Goal: Task Accomplishment & Management: Complete application form

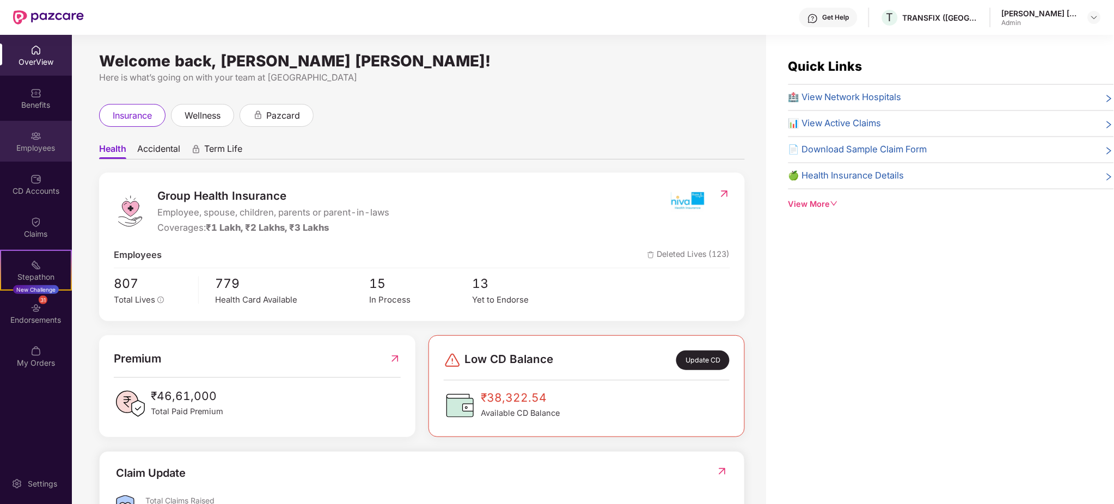
click at [42, 146] on div "Employees" at bounding box center [36, 148] width 72 height 11
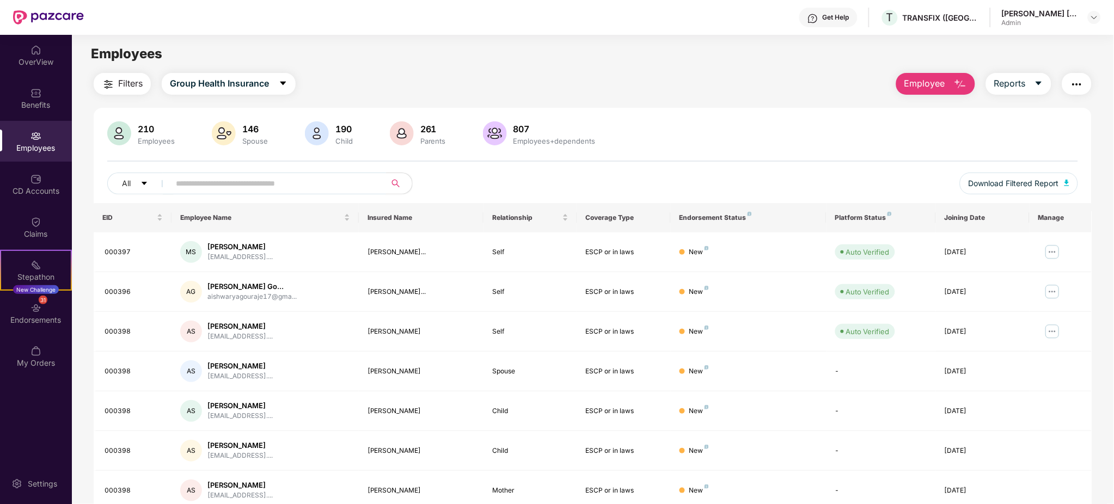
click at [272, 191] on input "text" at bounding box center [274, 183] width 196 height 16
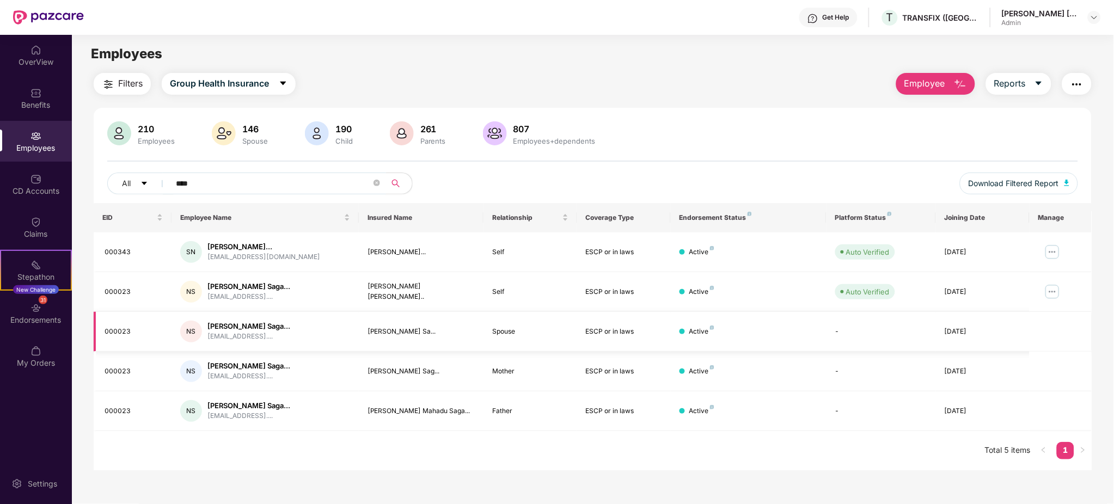
type input "****"
click at [1049, 289] on img at bounding box center [1052, 291] width 17 height 17
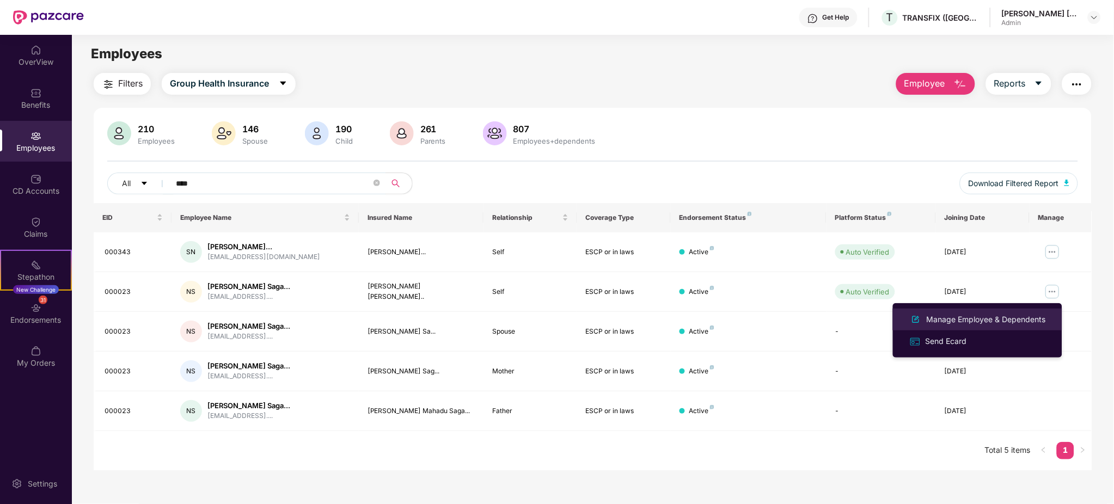
click at [1021, 318] on div "Manage Employee & Dependents" at bounding box center [987, 320] width 124 height 12
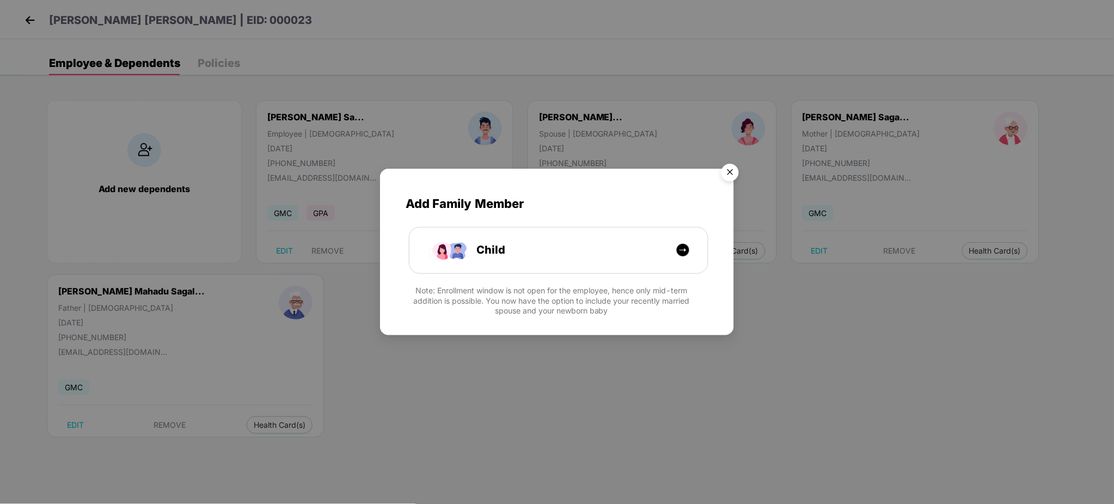
click at [733, 172] on img "Close" at bounding box center [730, 174] width 30 height 30
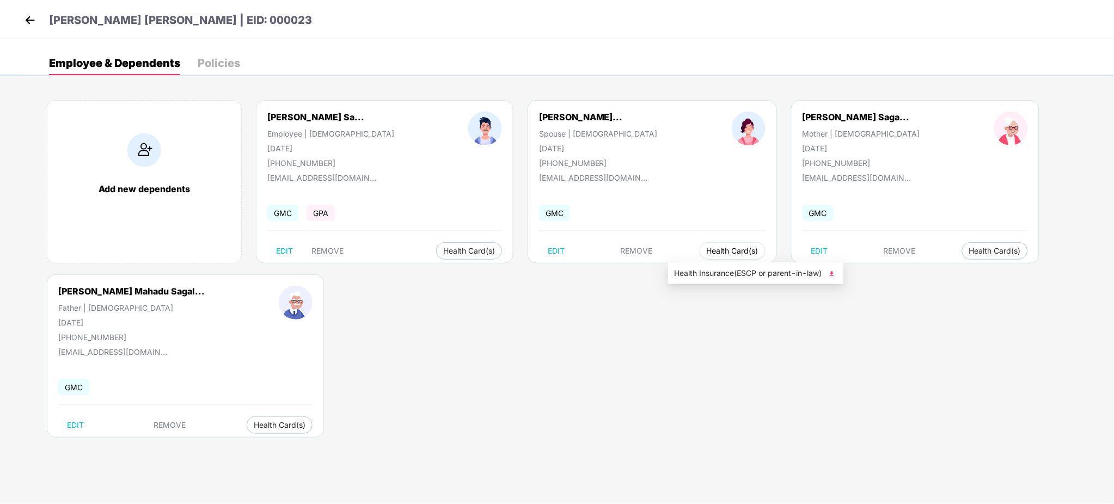
click at [700, 247] on button "Health Card(s)" at bounding box center [733, 250] width 66 height 17
click at [500, 343] on div "Add new dependents [PERSON_NAME] Sa... Employee | [DEMOGRAPHIC_DATA] [DATE] [PH…" at bounding box center [569, 274] width 1089 height 381
click at [707, 248] on span "Health Card(s)" at bounding box center [733, 250] width 52 height 5
click at [755, 278] on div "Add new dependents [PERSON_NAME] Sa... Employee | [DEMOGRAPHIC_DATA] [DATE] [PH…" at bounding box center [569, 274] width 1089 height 381
click at [723, 270] on span "Health Insurance(ESCP or parent-in-law)" at bounding box center [756, 273] width 163 height 12
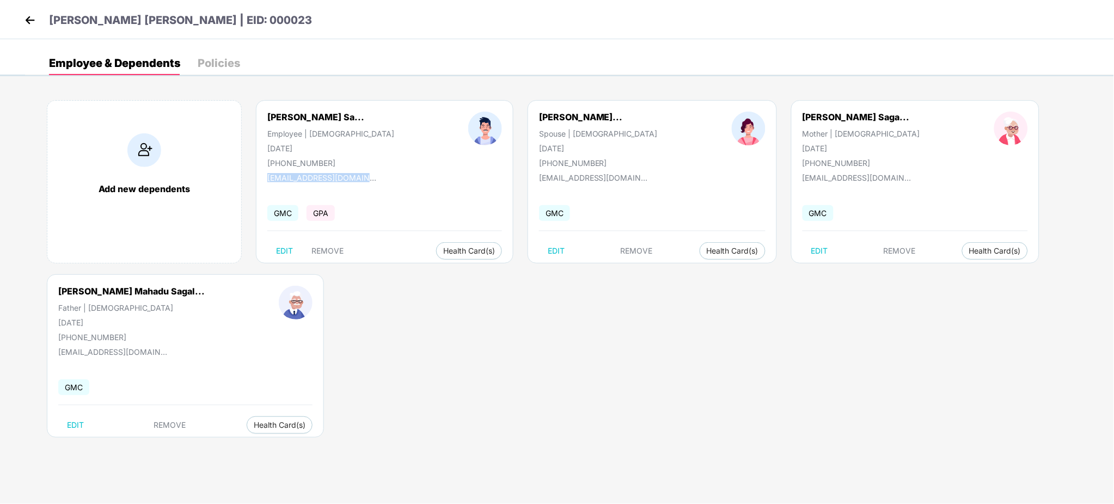
drag, startPoint x: 391, startPoint y: 174, endPoint x: 264, endPoint y: 181, distance: 127.1
click at [264, 181] on div "[PERSON_NAME] Sa... Employee | [DEMOGRAPHIC_DATA] [DATE] [PHONE_NUMBER] [EMAIL_…" at bounding box center [385, 181] width 258 height 163
copy div "[EMAIL_ADDRESS][DOMAIN_NAME]"
click at [333, 159] on div "[EMAIL_ADDRESS][DOMAIN_NAME]" at bounding box center [387, 156] width 130 height 17
drag, startPoint x: 345, startPoint y: 163, endPoint x: 261, endPoint y: 162, distance: 83.3
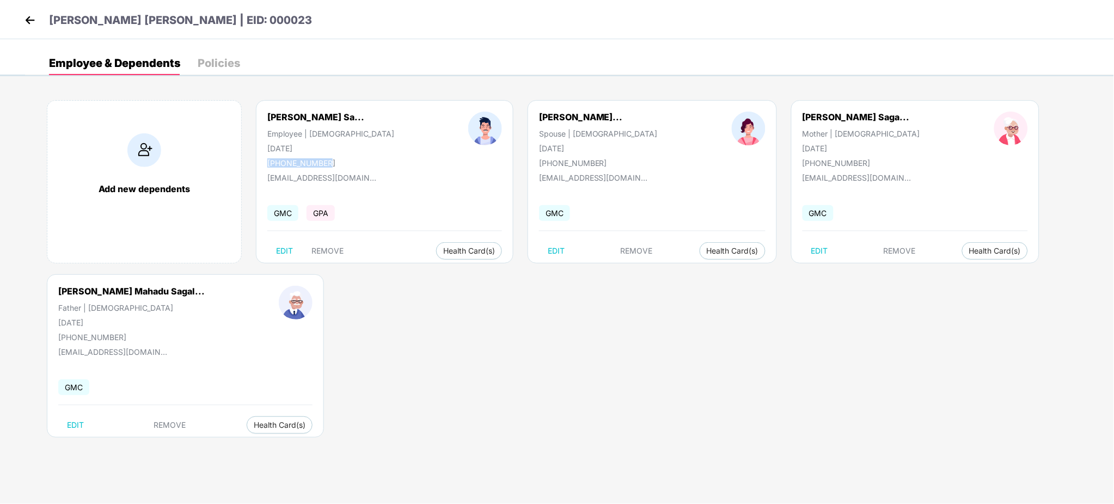
click at [261, 162] on div "[PERSON_NAME] Sa... Employee | [DEMOGRAPHIC_DATA] [DATE] [PHONE_NUMBER]" at bounding box center [330, 140] width 201 height 56
copy div "[PHONE_NUMBER]"
click at [309, 112] on div "[PERSON_NAME] Sa..." at bounding box center [315, 117] width 97 height 11
drag, startPoint x: 267, startPoint y: 119, endPoint x: 462, endPoint y: 122, distance: 195.0
click at [462, 122] on div "[PERSON_NAME] Sa... Employee | [DEMOGRAPHIC_DATA] [DATE] [PHONE_NUMBER]" at bounding box center [384, 140] width 309 height 56
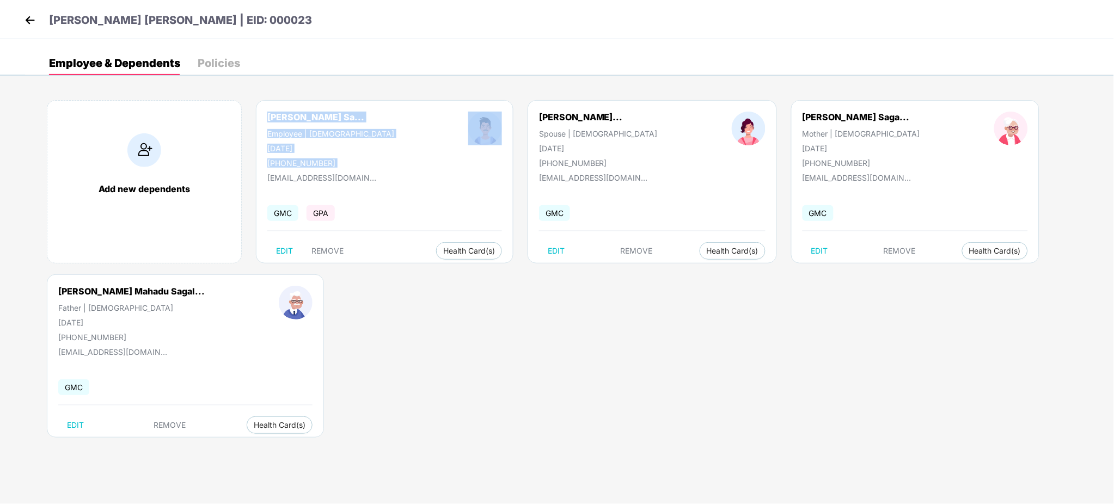
click at [399, 113] on div "[PERSON_NAME] Sa... Employee | [DEMOGRAPHIC_DATA] [DATE] [PHONE_NUMBER]" at bounding box center [330, 140] width 201 height 56
drag, startPoint x: 267, startPoint y: 117, endPoint x: 386, endPoint y: 111, distance: 118.8
click at [386, 112] on div "[PERSON_NAME] Sa... Employee | [DEMOGRAPHIC_DATA] [DATE] [PHONE_NUMBER]" at bounding box center [330, 140] width 201 height 56
copy div "[PERSON_NAME] Sa..."
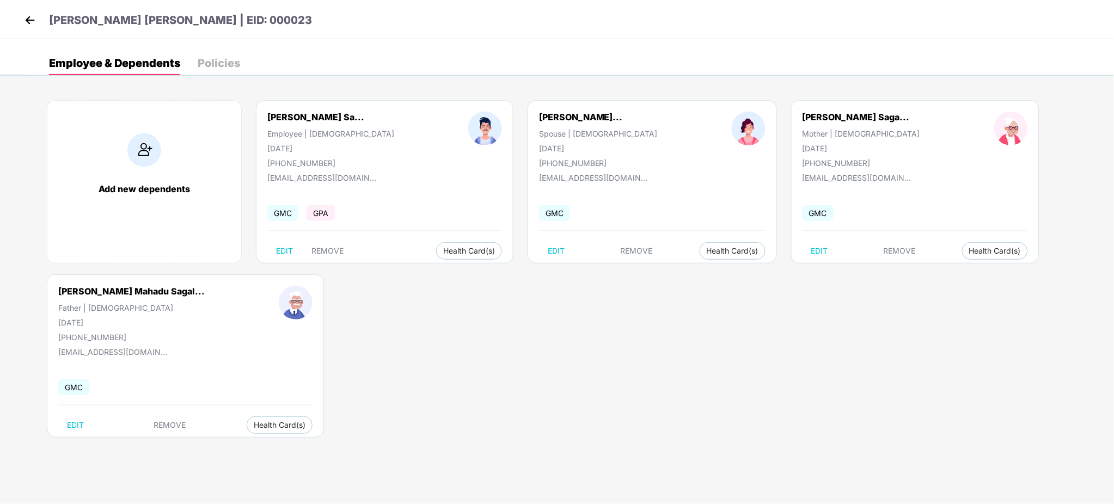
click at [484, 358] on div "Add new dependents [PERSON_NAME] Sa... Employee | [DEMOGRAPHIC_DATA] [DATE] [PH…" at bounding box center [569, 274] width 1089 height 381
drag, startPoint x: 336, startPoint y: 163, endPoint x: 282, endPoint y: 160, distance: 54.6
click at [282, 160] on div "[PHONE_NUMBER]" at bounding box center [330, 162] width 127 height 9
copy div "9226334321"
click at [145, 141] on img at bounding box center [144, 150] width 34 height 34
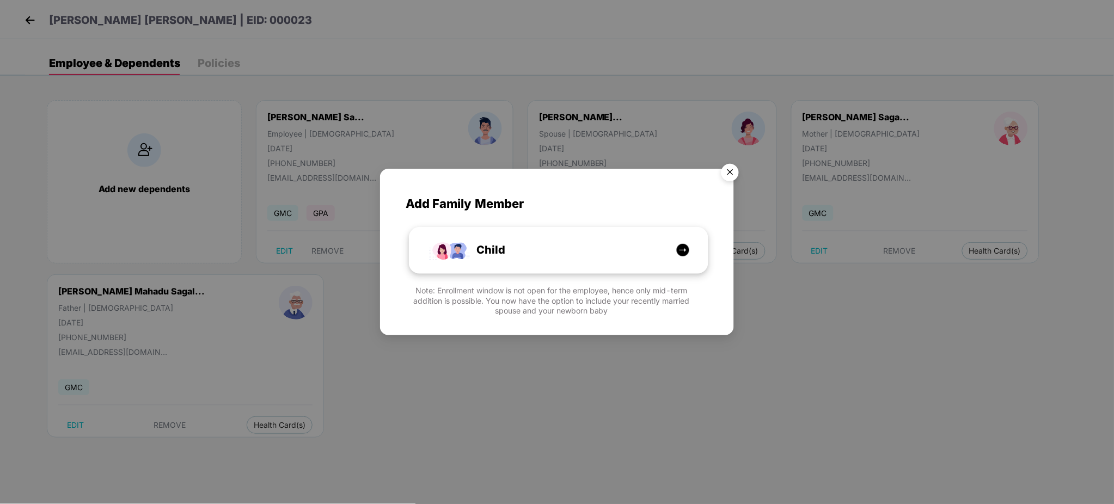
click at [565, 260] on div "Child" at bounding box center [559, 251] width 298 height 46
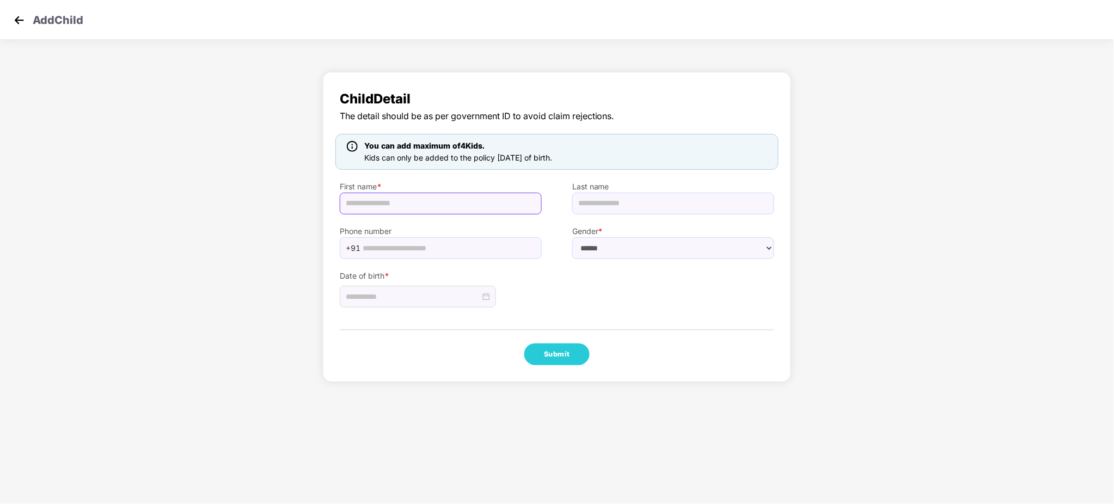
click at [384, 200] on input "text" at bounding box center [441, 204] width 202 height 22
type input "********"
type input "*********"
click at [391, 247] on input "text" at bounding box center [449, 248] width 173 height 16
paste input "**********"
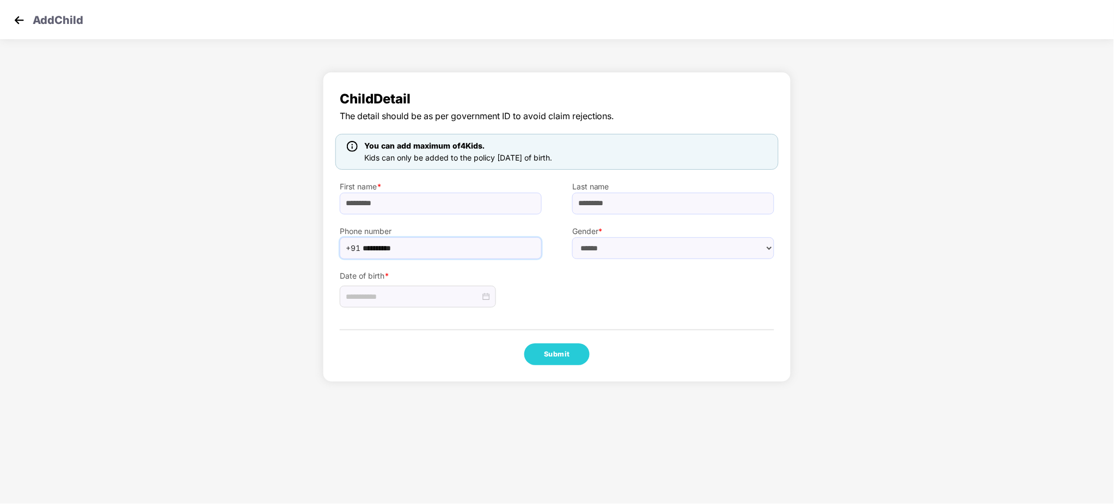
type input "**********"
click at [624, 250] on select "****** **** ******" at bounding box center [673, 248] width 202 height 22
select select "****"
click at [572, 237] on select "****** **** ******" at bounding box center [673, 248] width 202 height 22
click at [488, 297] on div at bounding box center [418, 297] width 144 height 12
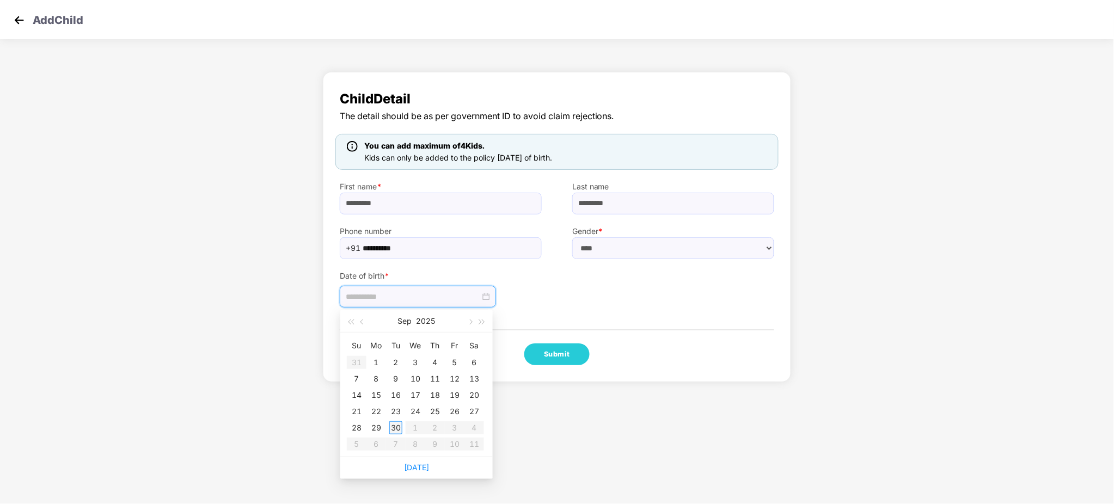
type input "**********"
click at [396, 425] on div "30" at bounding box center [395, 428] width 13 height 13
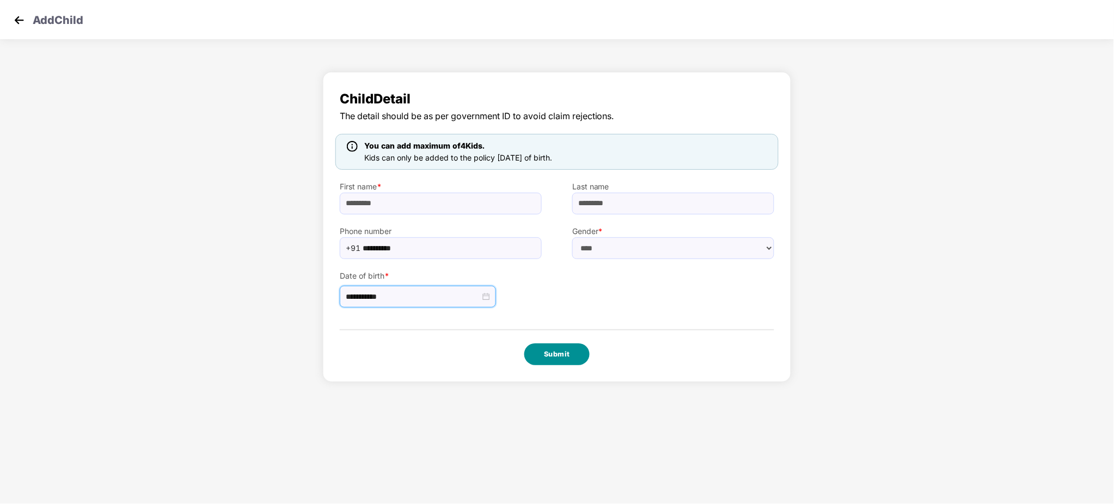
click at [562, 352] on button "Submit" at bounding box center [556, 355] width 65 height 22
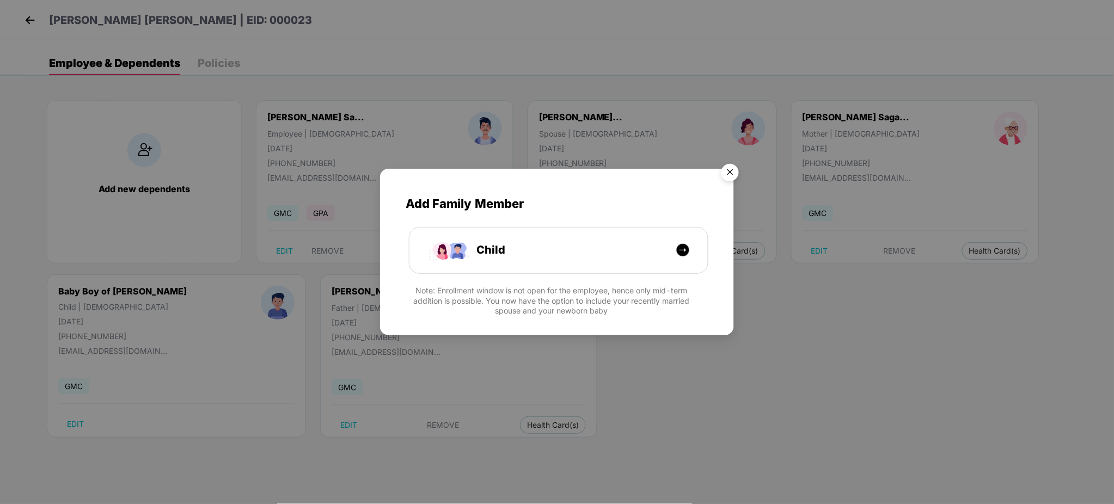
click at [722, 170] on img "Close" at bounding box center [730, 174] width 30 height 30
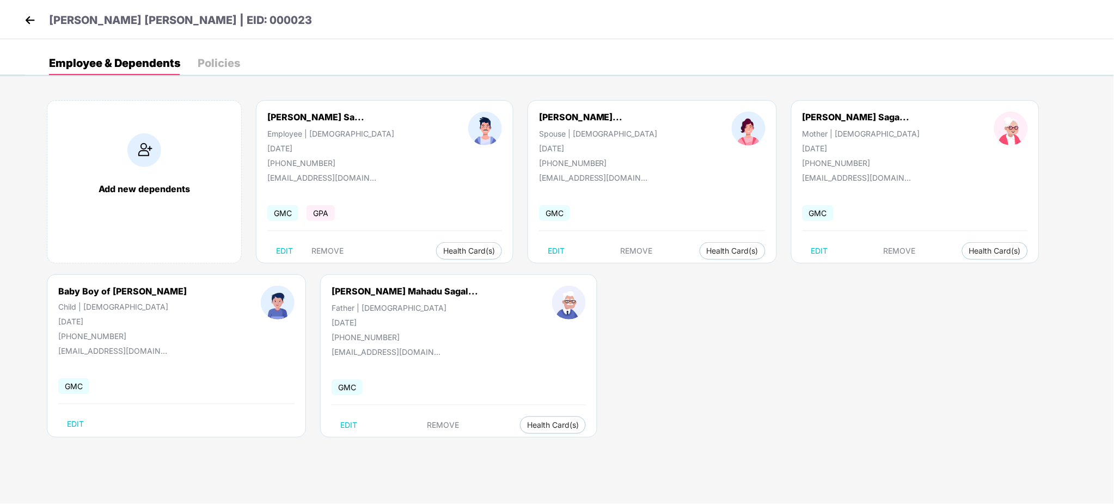
click at [686, 355] on div "Add new dependents [PERSON_NAME] Sa... Employee | [DEMOGRAPHIC_DATA] [DATE] [PH…" at bounding box center [569, 274] width 1089 height 381
